Goal: Task Accomplishment & Management: Use online tool/utility

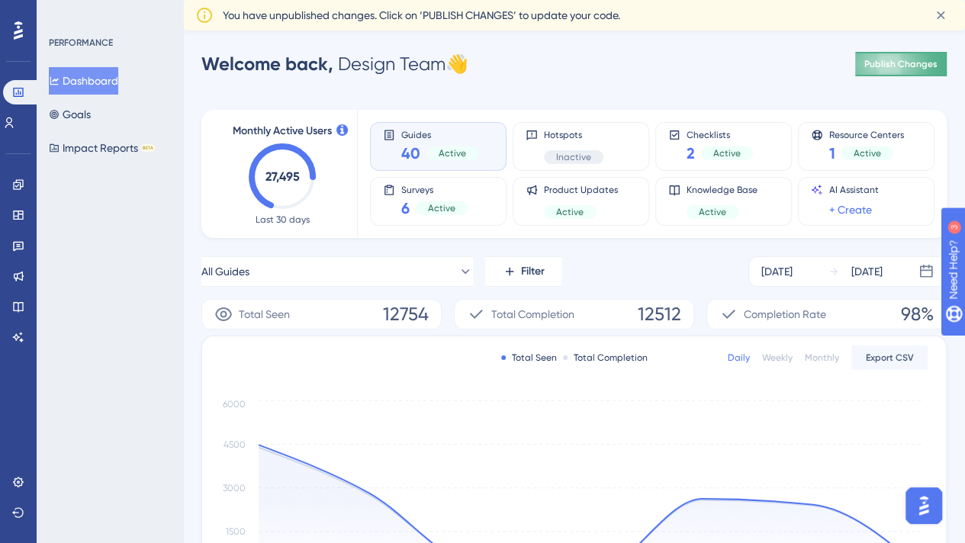
click at [941, 66] on button "Publish Changes" at bounding box center [901, 64] width 92 height 24
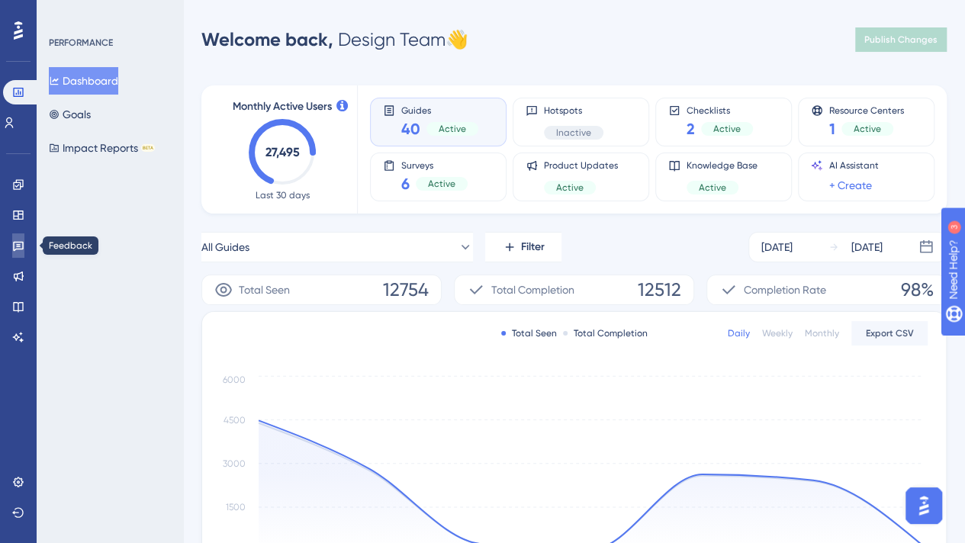
click at [18, 239] on icon at bounding box center [18, 245] width 12 height 12
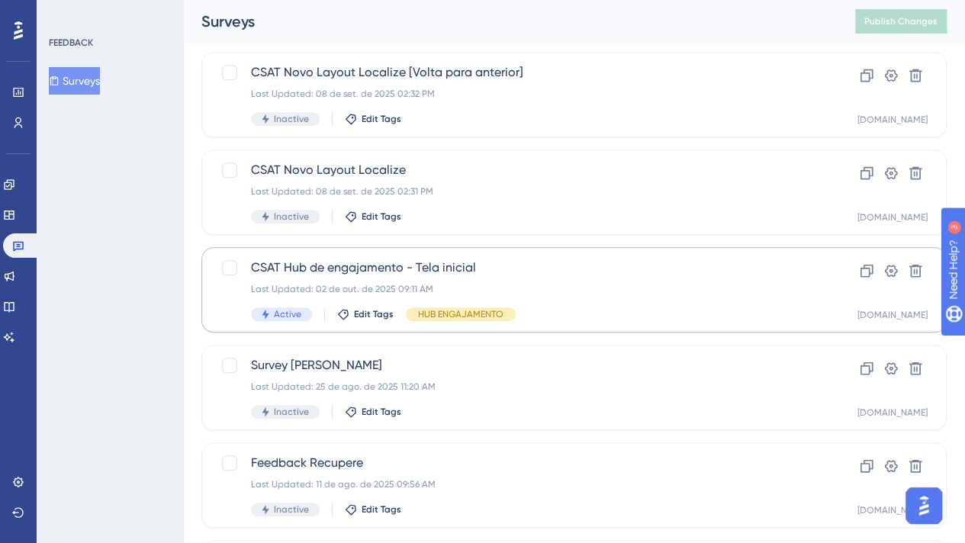
scroll to position [641, 0]
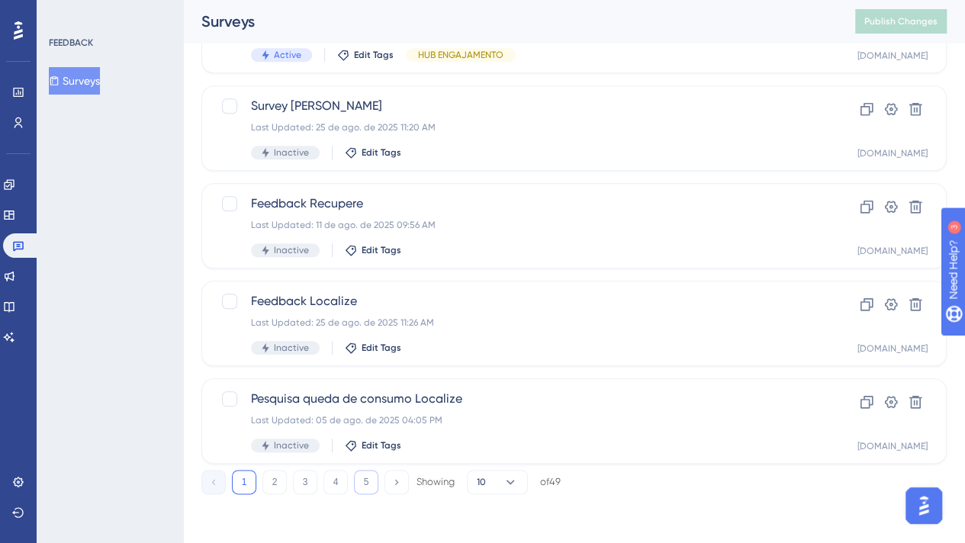
click at [365, 480] on button "5" at bounding box center [366, 482] width 24 height 24
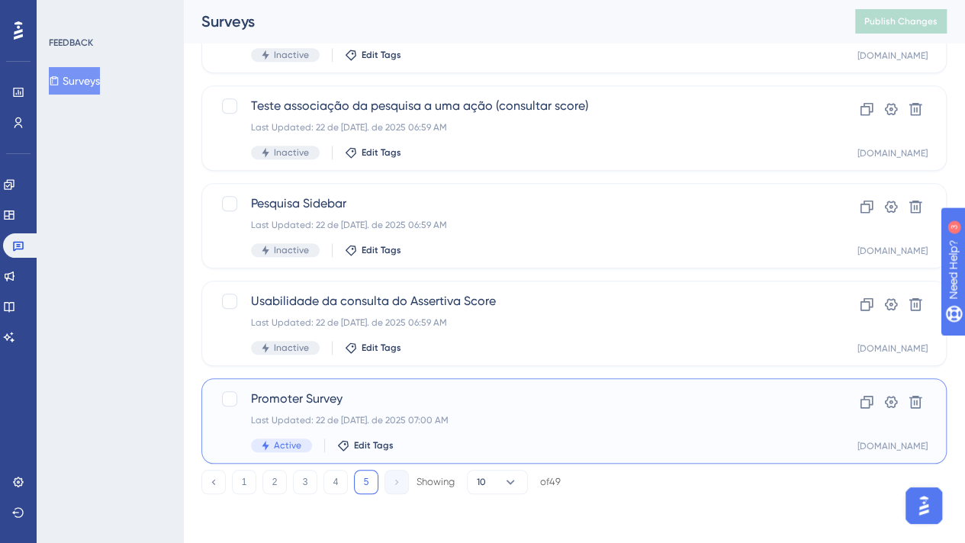
click at [419, 419] on div "Last Updated: 22 de [DATE]. de 2025 07:00 AM" at bounding box center [513, 420] width 524 height 12
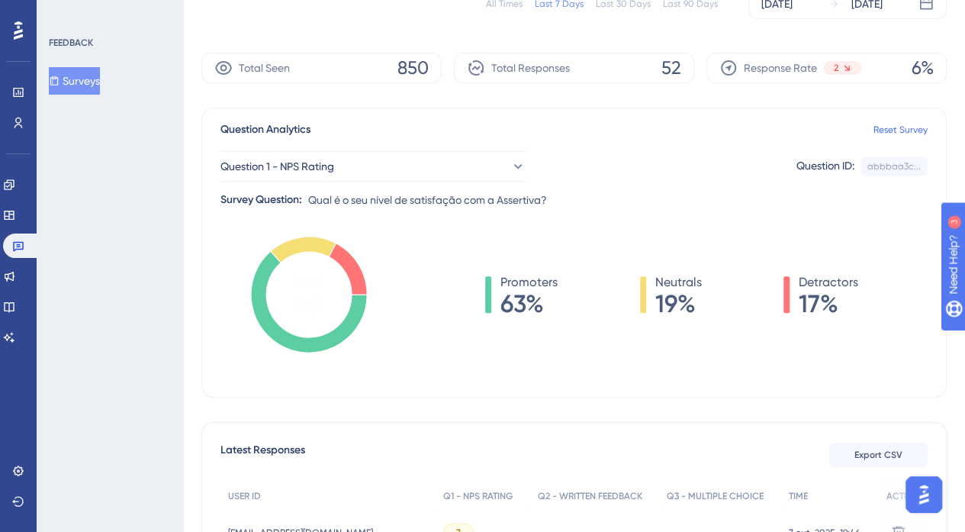
scroll to position [229, 0]
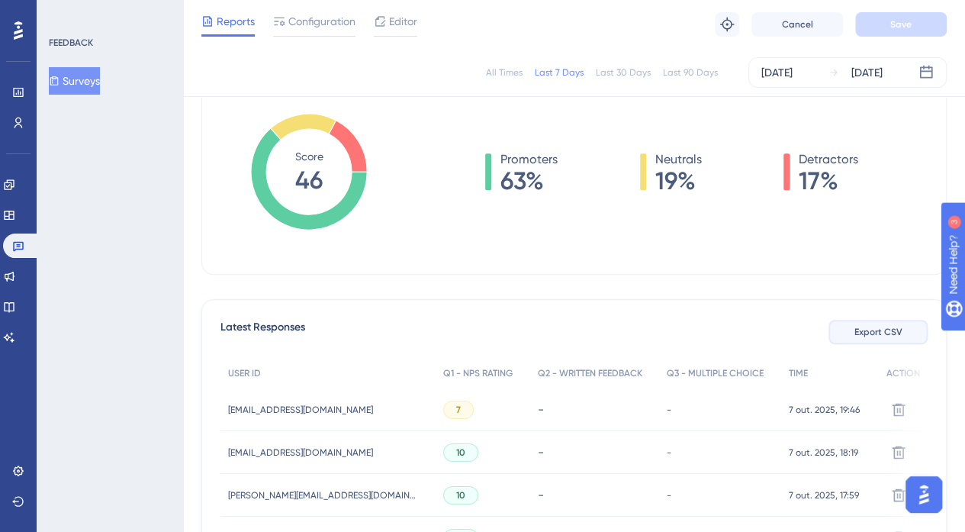
click at [874, 338] on button "Export CSV" at bounding box center [877, 332] width 99 height 24
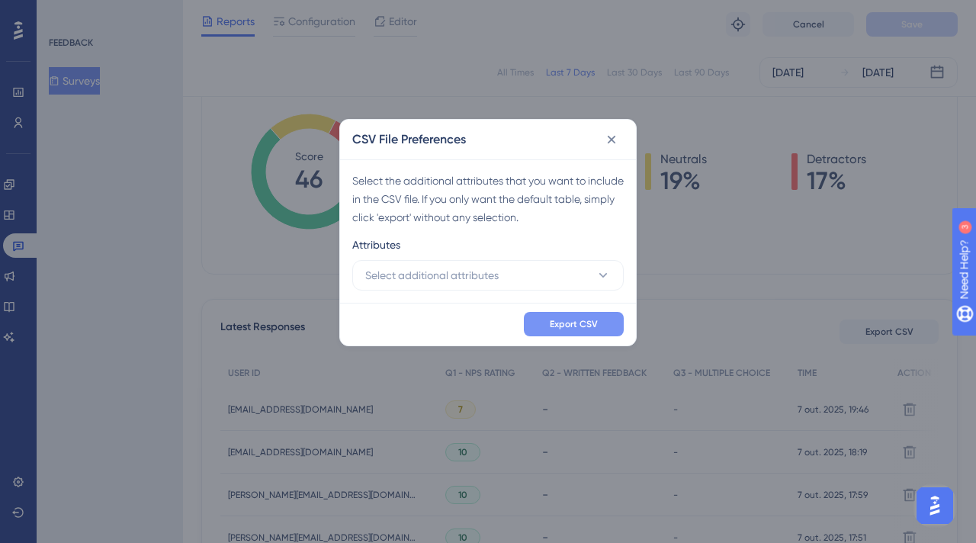
click at [551, 323] on span "Export CSV" at bounding box center [574, 324] width 48 height 12
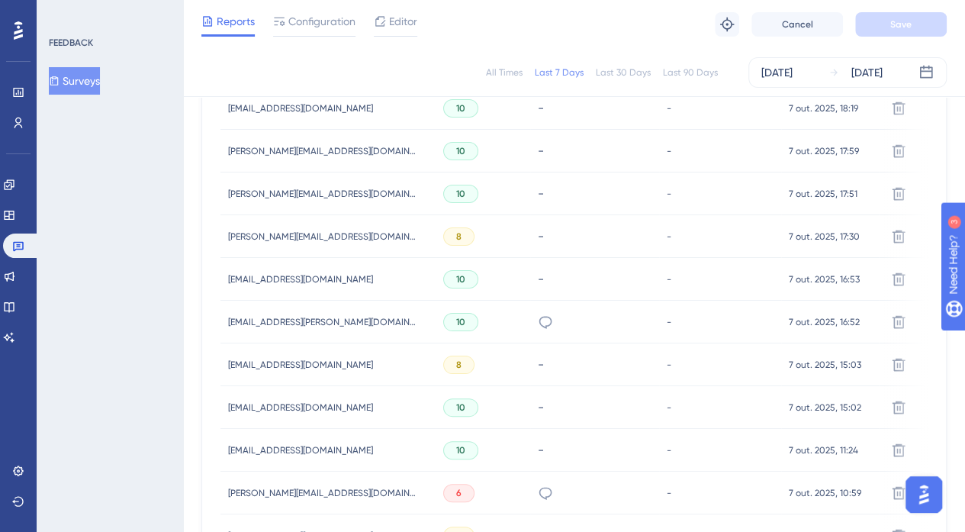
scroll to position [686, 0]
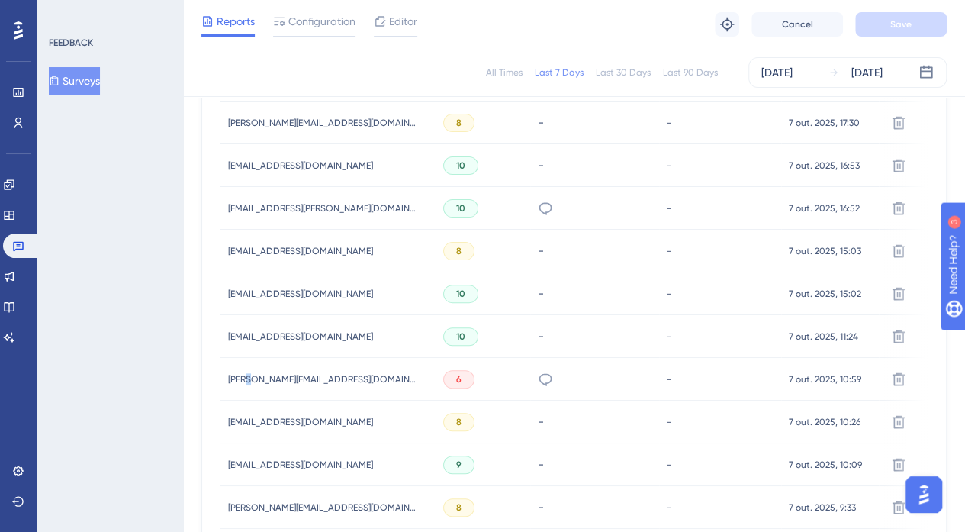
click at [246, 374] on span "[PERSON_NAME][EMAIL_ADDRESS][DOMAIN_NAME]" at bounding box center [323, 379] width 191 height 12
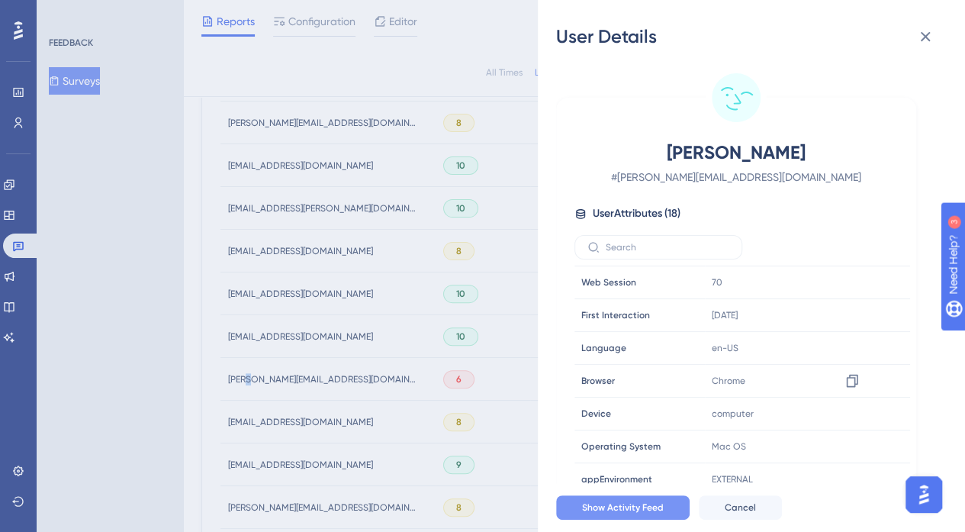
scroll to position [153, 0]
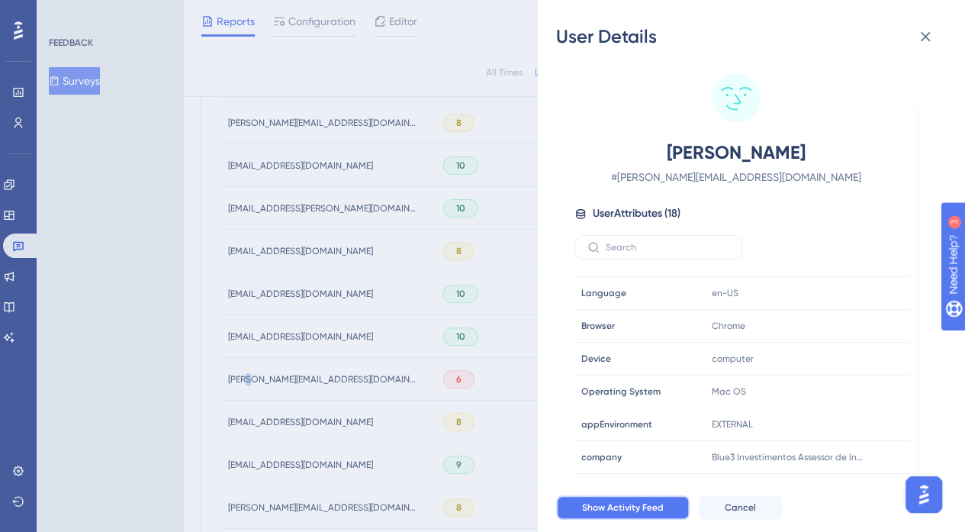
click at [627, 513] on span "Show Activity Feed" at bounding box center [623, 507] width 82 height 12
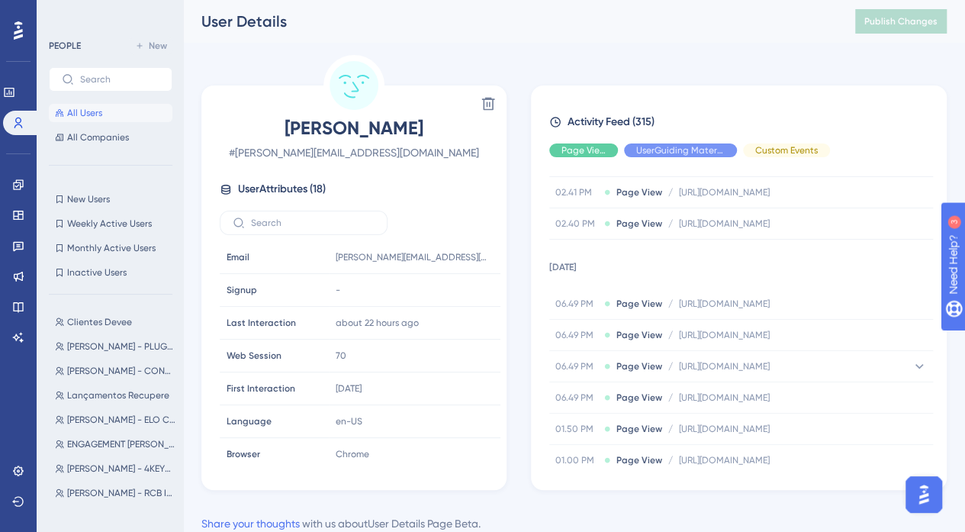
scroll to position [2652, 0]
